Goal: Task Accomplishment & Management: Manage account settings

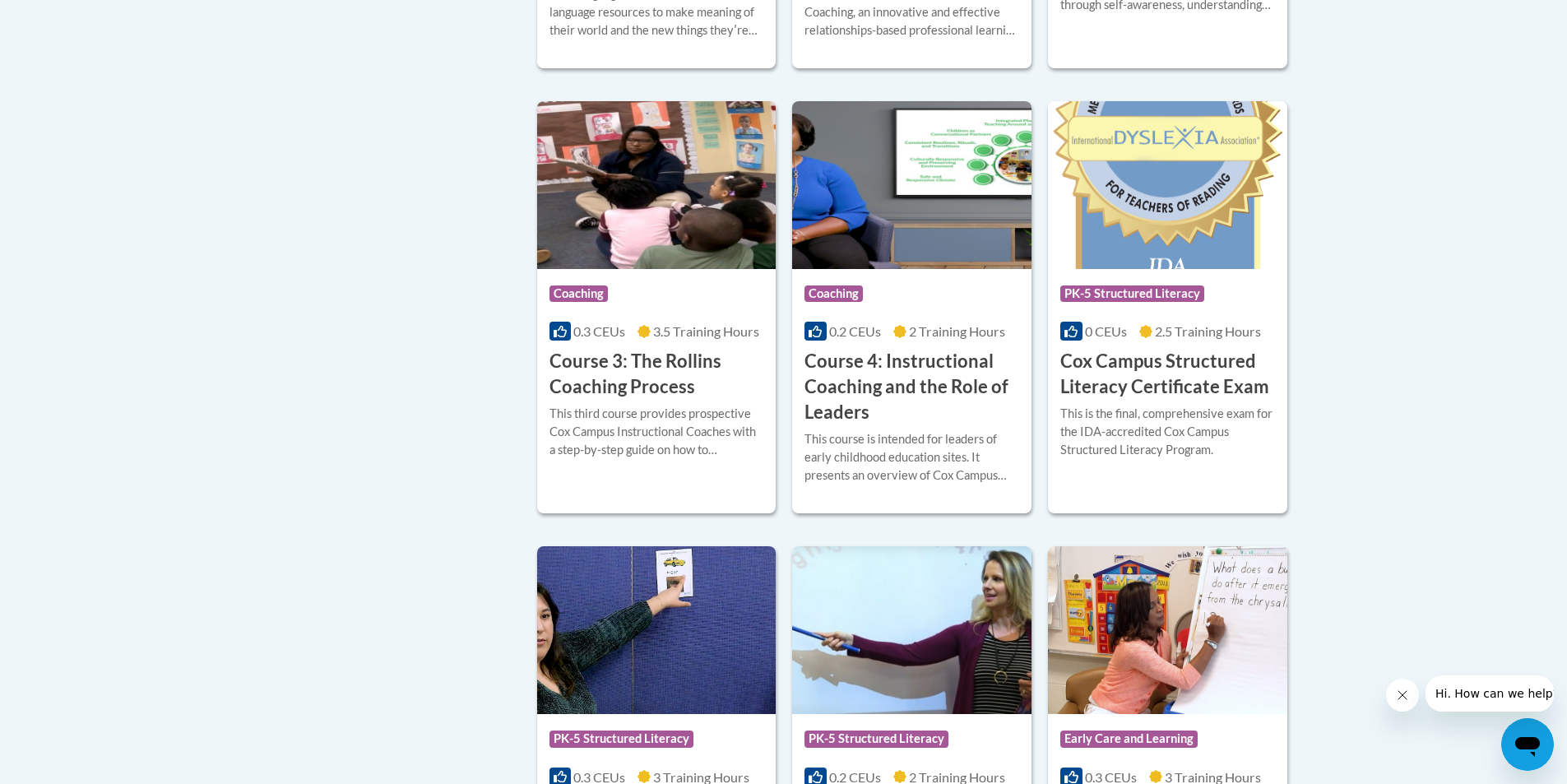
scroll to position [1233, 0]
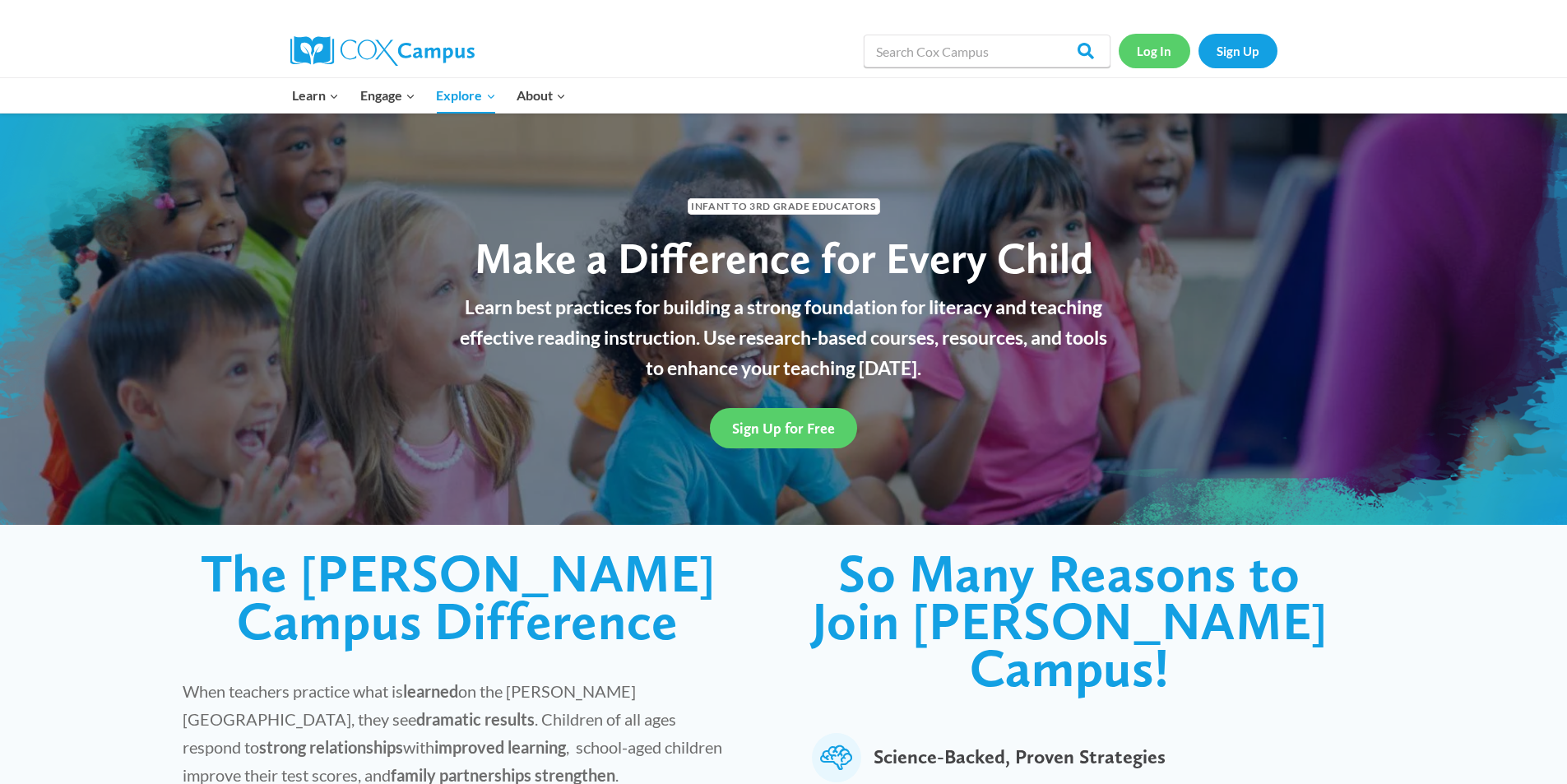
click at [1157, 55] on link "Log In" at bounding box center [1154, 50] width 71 height 33
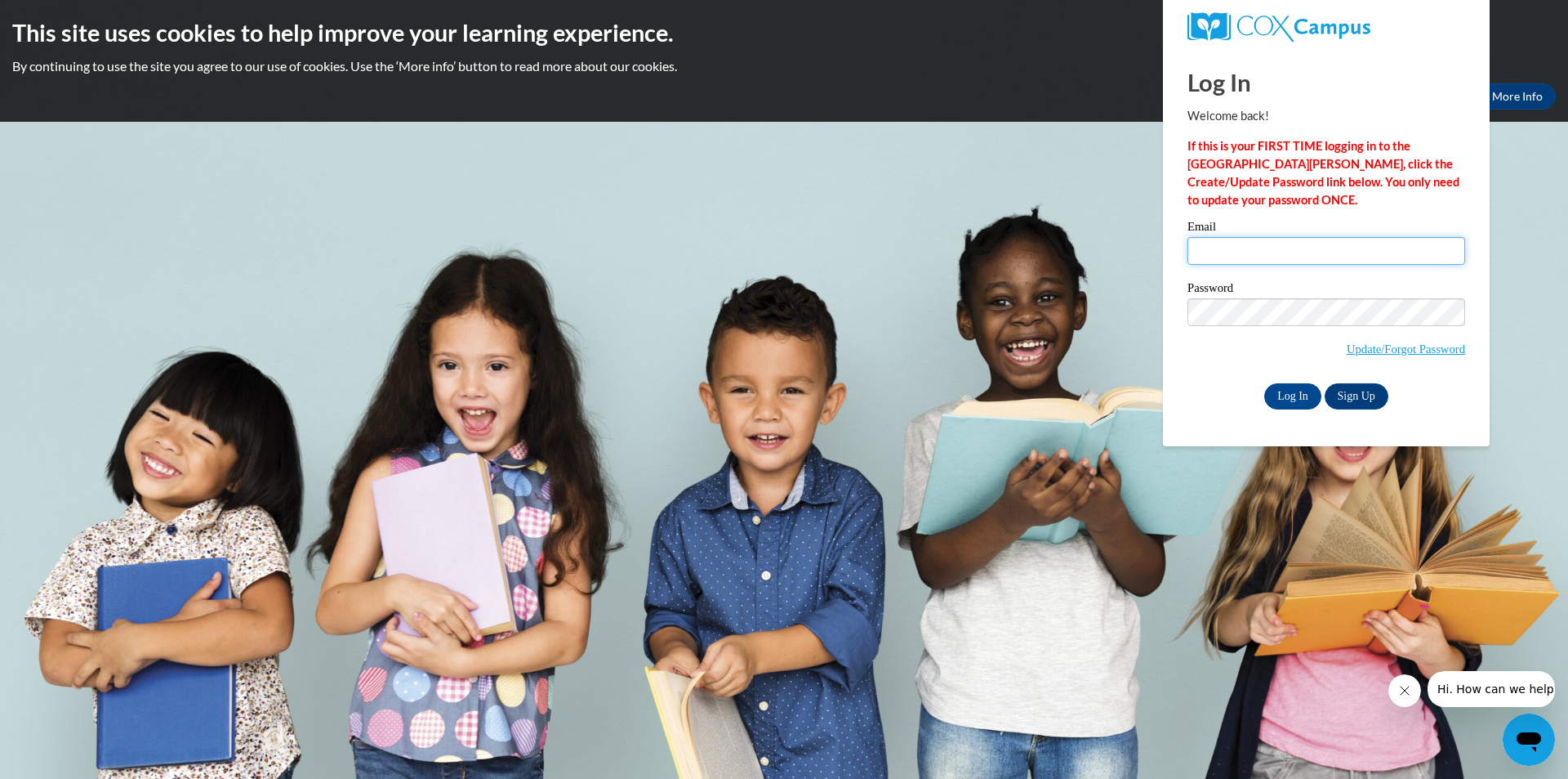
click at [1208, 247] on input "Email" at bounding box center [1326, 251] width 277 height 28
type input "i"
type input "linjackson596@gmail.com"
click at [1289, 389] on input "Log In" at bounding box center [1293, 396] width 57 height 26
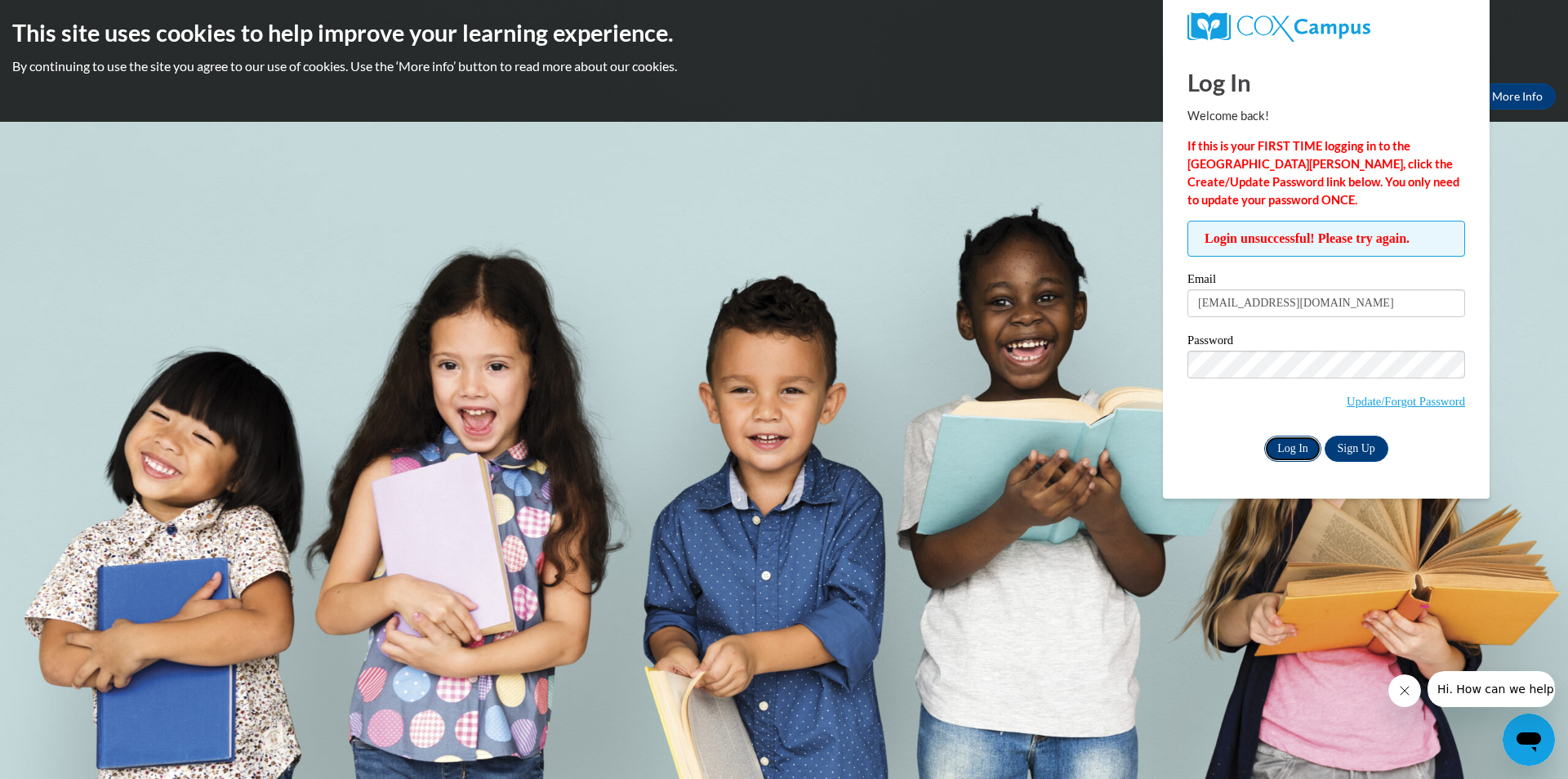
click at [1295, 443] on input "Log In" at bounding box center [1293, 448] width 57 height 26
